Goal: Answer question/provide support: Share knowledge or assist other users

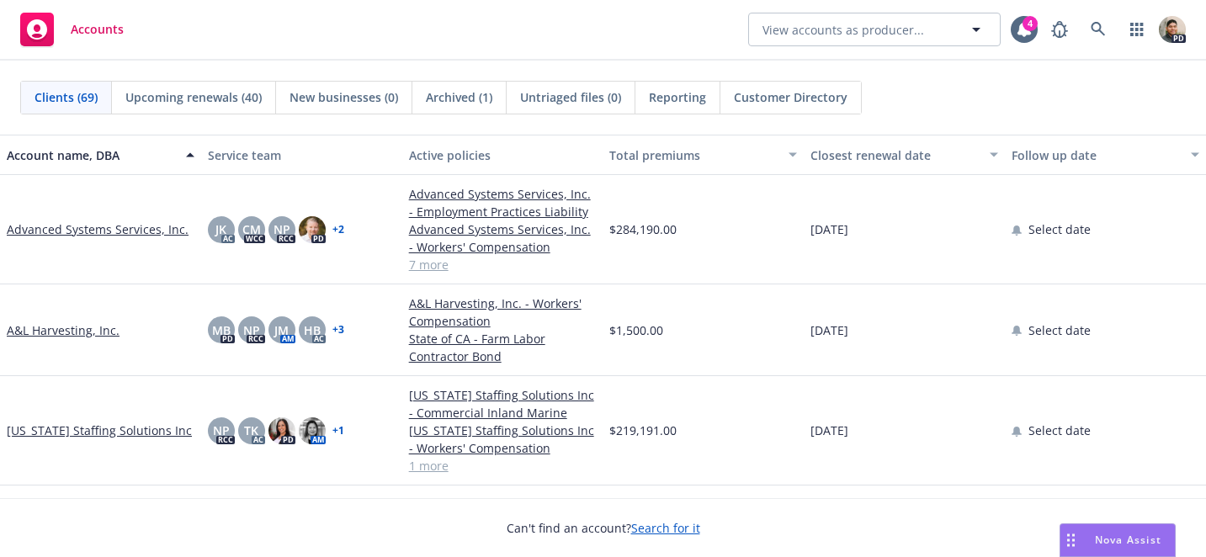
click at [1119, 552] on div "Nova Assist" at bounding box center [1118, 540] width 114 height 32
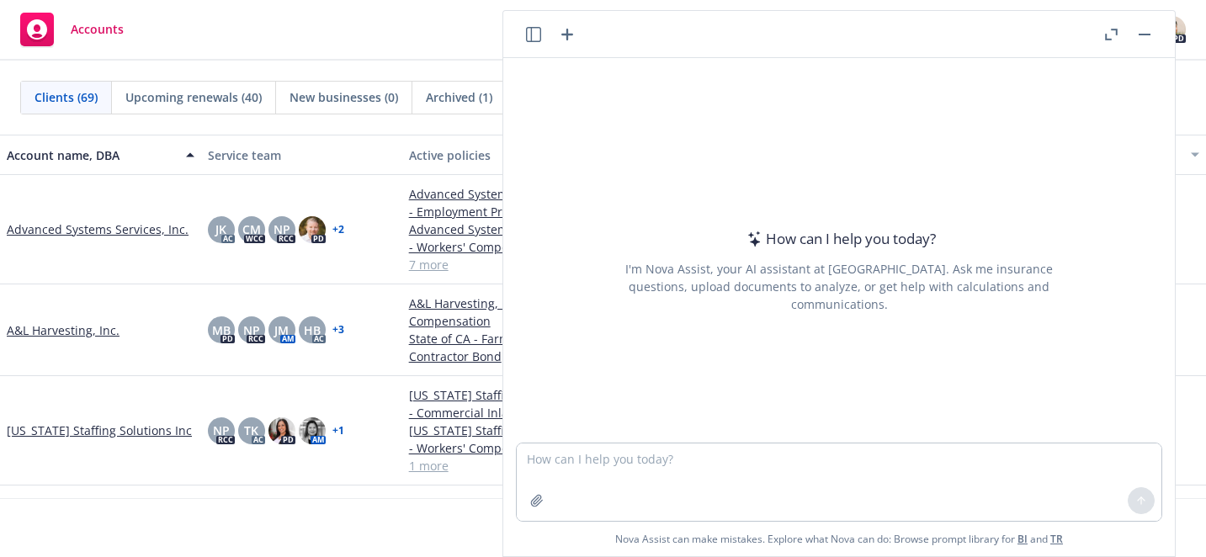
drag, startPoint x: 532, startPoint y: 35, endPoint x: 537, endPoint y: 44, distance: 10.5
click at [532, 35] on icon "button" at bounding box center [533, 34] width 15 height 15
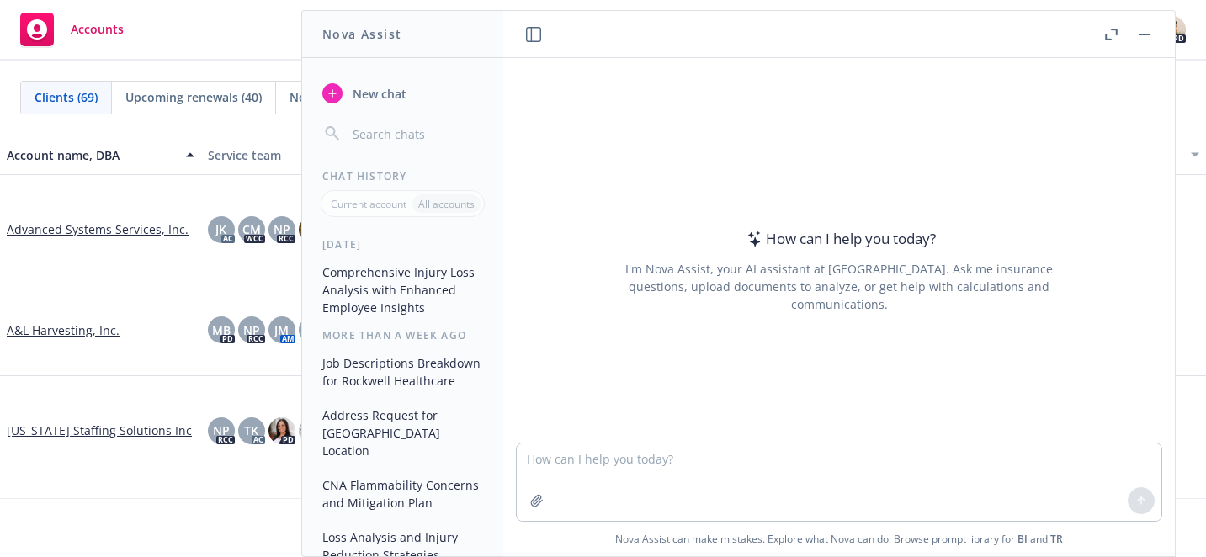
click at [380, 276] on button "Comprehensive Injury Loss Analysis with Enhanced Employee Insights" at bounding box center [403, 289] width 174 height 63
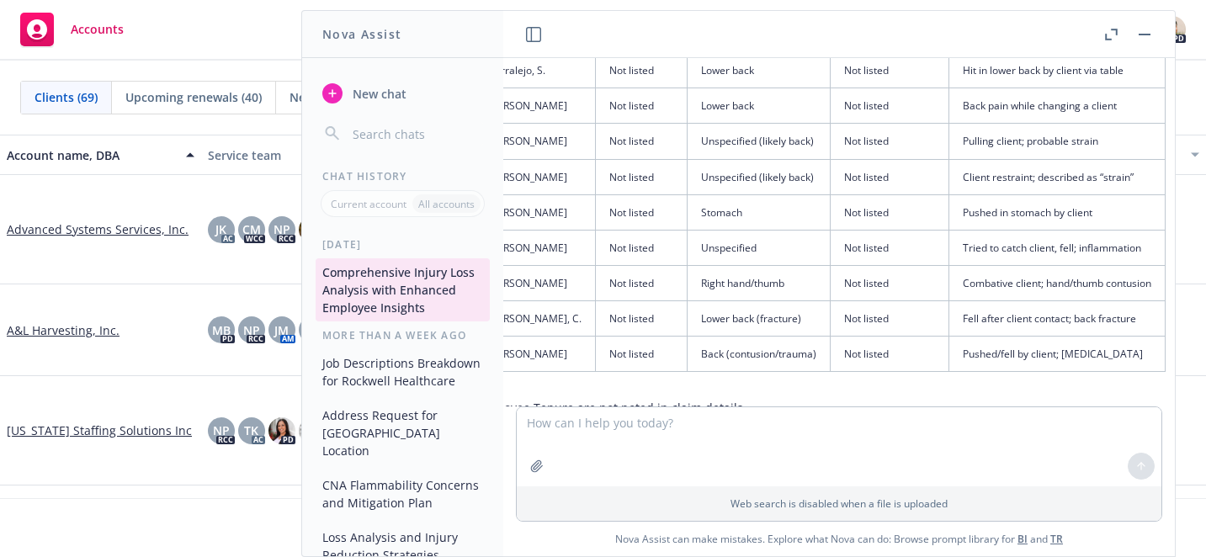
scroll to position [3182, 189]
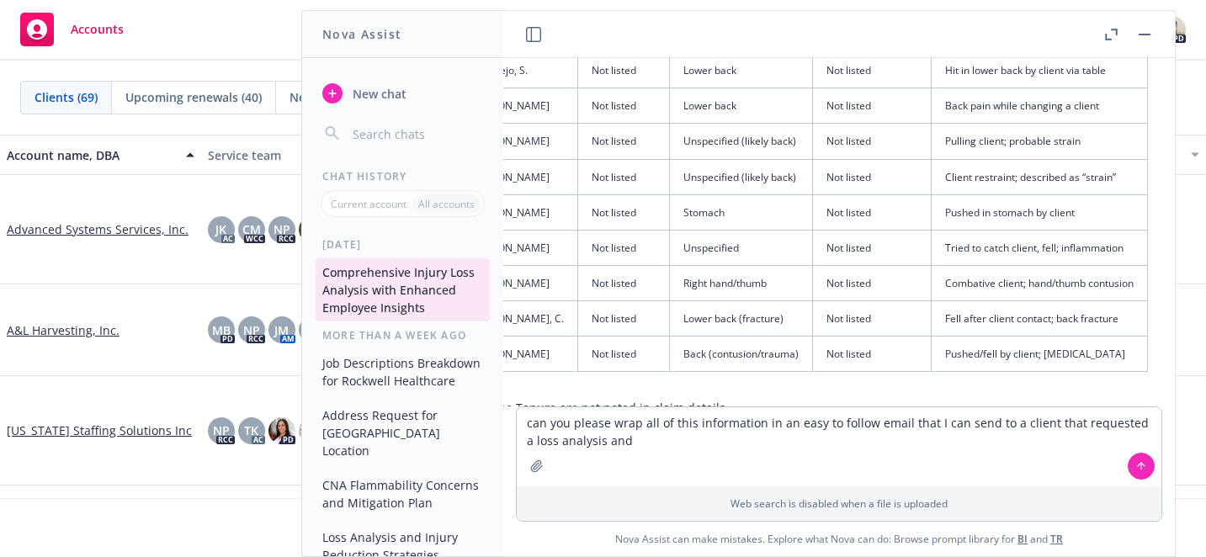
click at [649, 439] on textarea "can you please wrap all of this information in an easy to follow email that I c…" at bounding box center [839, 446] width 645 height 79
type textarea "can you please wrap all of this information in an easy to follow email that I c…"
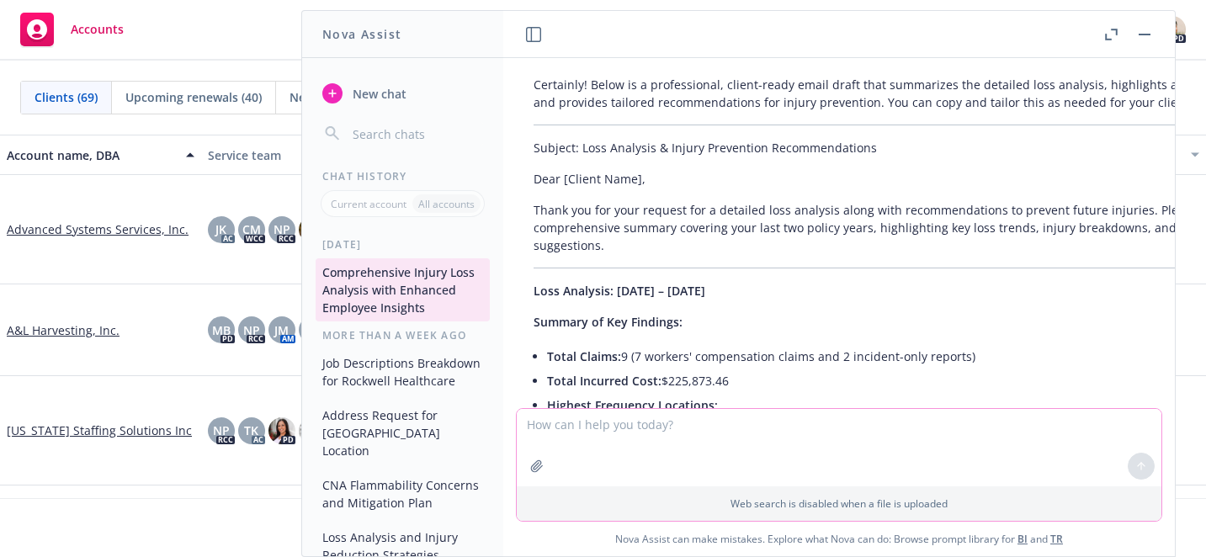
scroll to position [4181, 13]
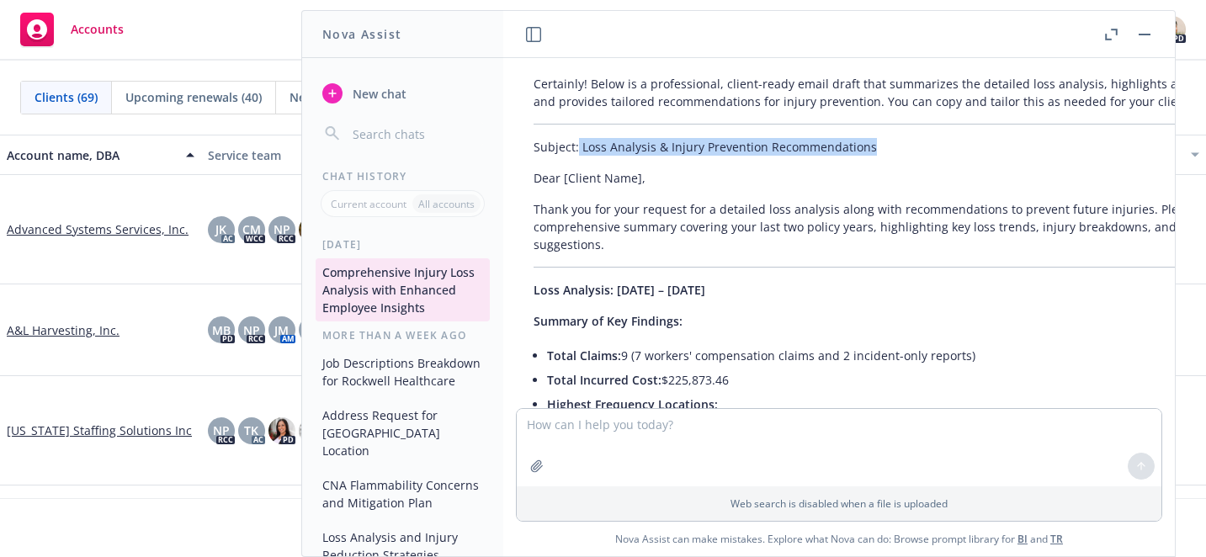
drag, startPoint x: 873, startPoint y: 186, endPoint x: 578, endPoint y: 178, distance: 294.7
click at [578, 156] on p "Subject: Loss Analysis & Injury Prevention Recommendations" at bounding box center [918, 147] width 769 height 18
copy p "Loss Analysis & Injury Prevention Recommendations"
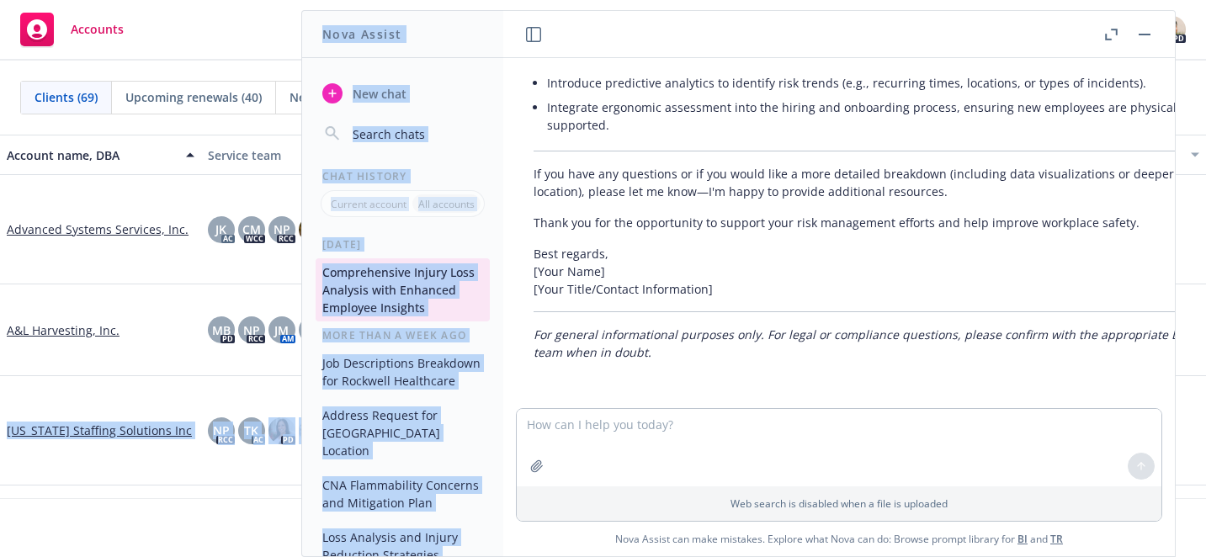
scroll to position [5846, 271]
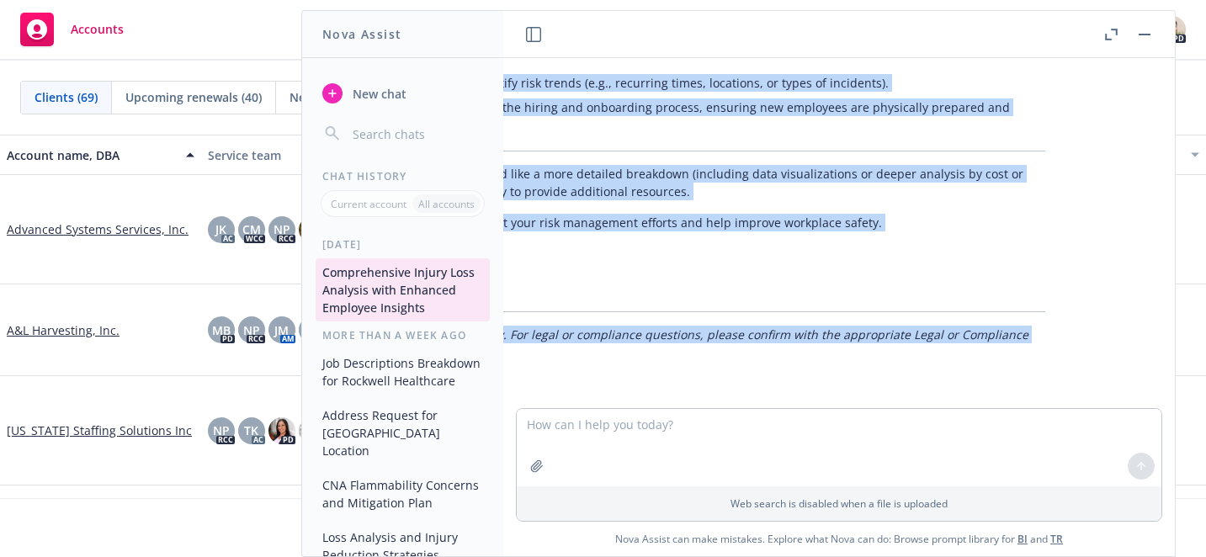
drag, startPoint x: 536, startPoint y: 214, endPoint x: 1020, endPoint y: 345, distance: 501.5
click at [1020, 345] on div "pdf Loss Analysis.pdf Please complete a detailed loss analysis of the last 2 po…" at bounding box center [839, 233] width 672 height 350
click at [938, 272] on p "Best regards, [Your Name] [Your Title/Contact Information]" at bounding box center [660, 271] width 769 height 53
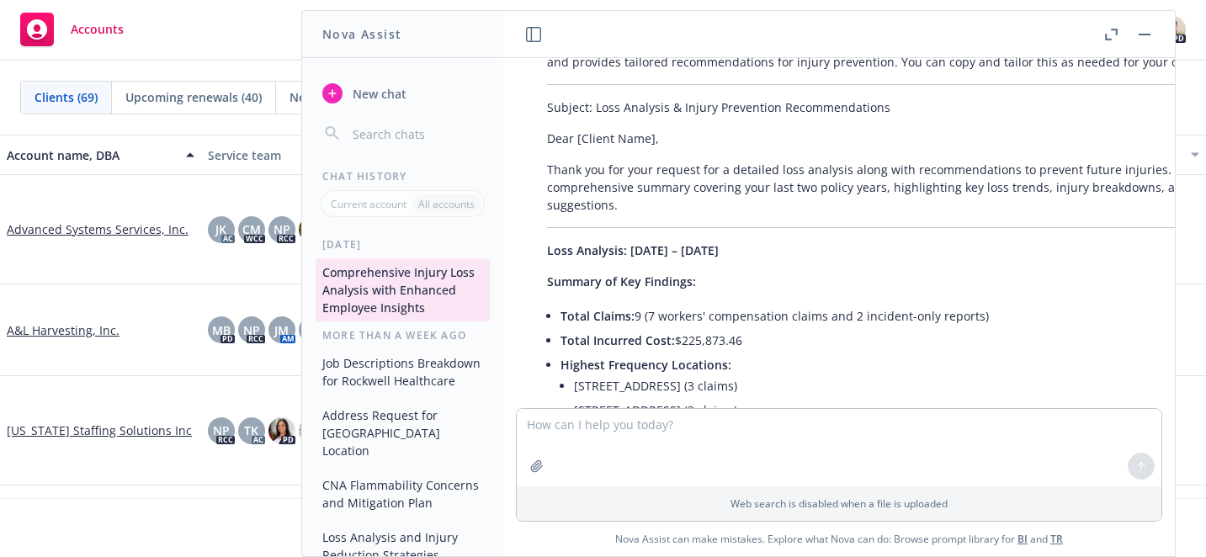
scroll to position [4230, 0]
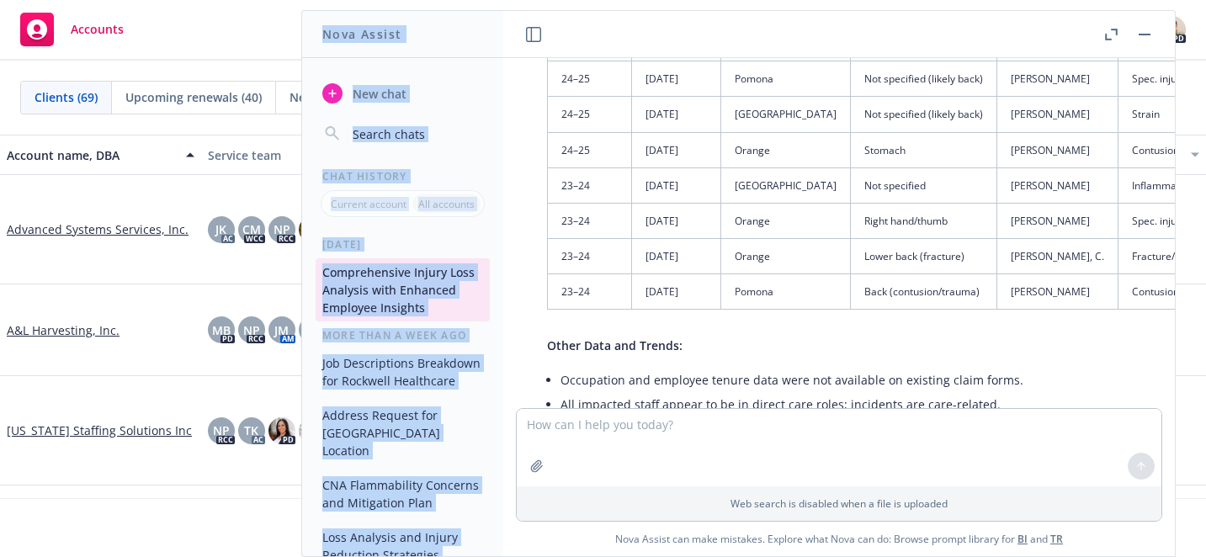
scroll to position [5846, 0]
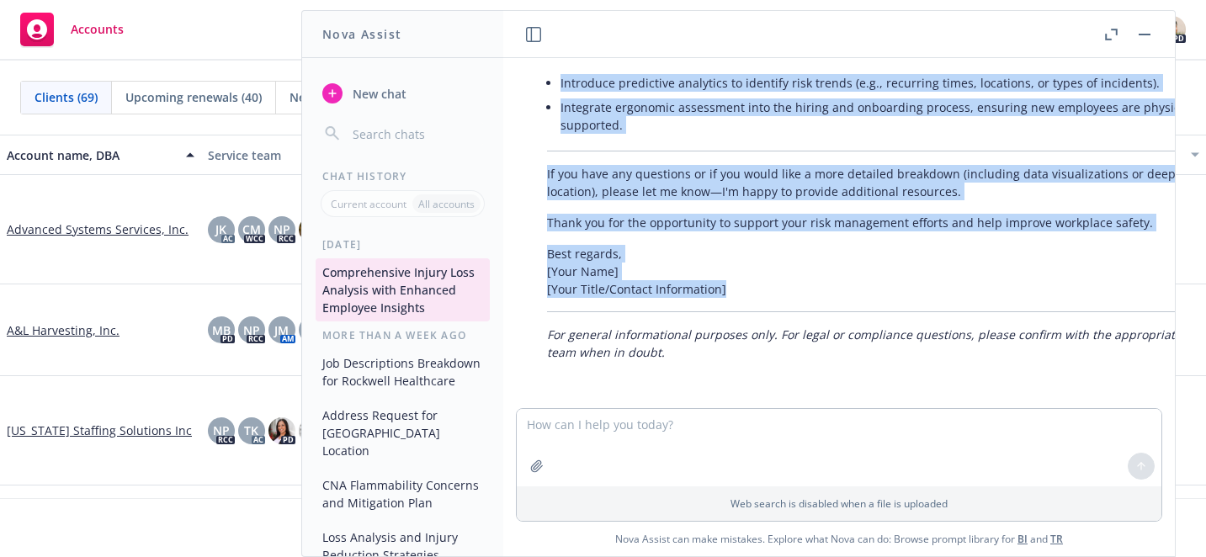
drag, startPoint x: 541, startPoint y: 156, endPoint x: 775, endPoint y: 288, distance: 268.7
copy div "Lore [Ipsumd Sita], Conse adi eli sedd eiusmod tem i utlabore etdo magnaali eni…"
